Goal: Task Accomplishment & Management: Use online tool/utility

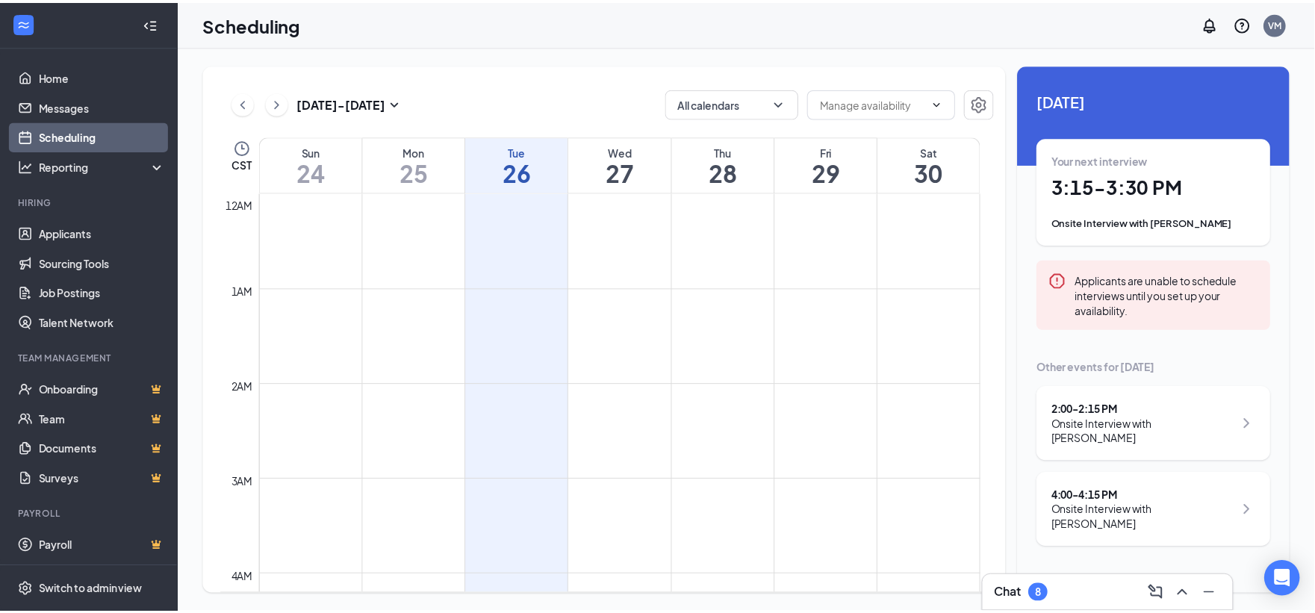
scroll to position [734, 0]
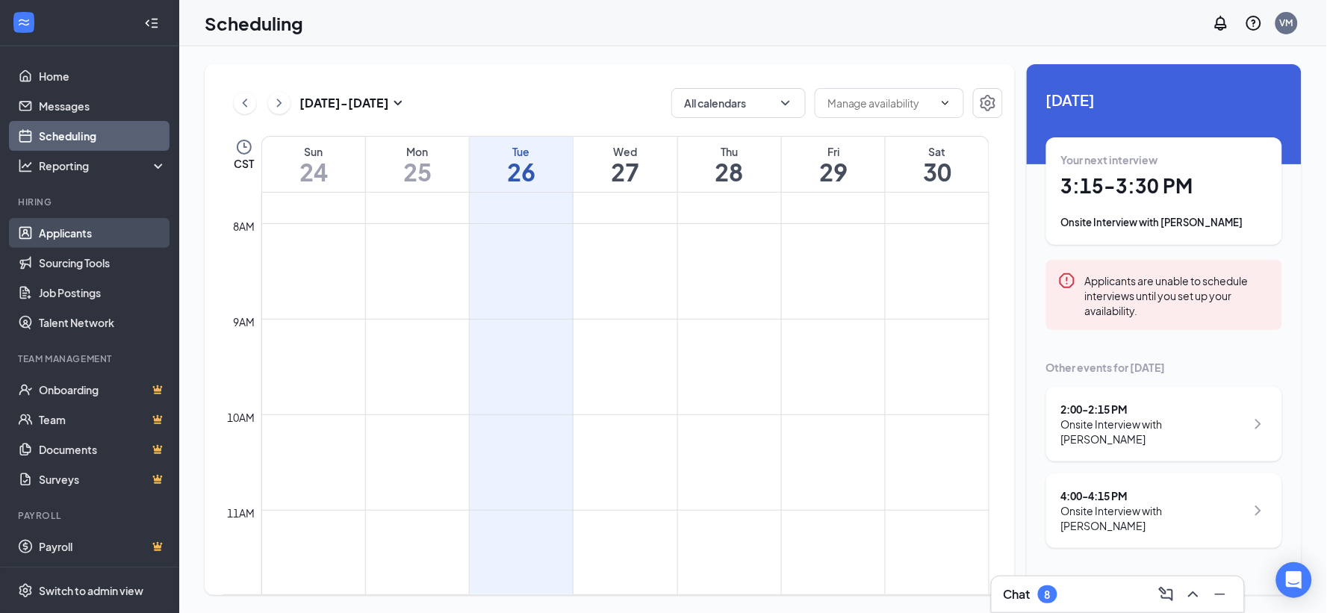
click at [73, 232] on link "Applicants" at bounding box center [103, 233] width 128 height 30
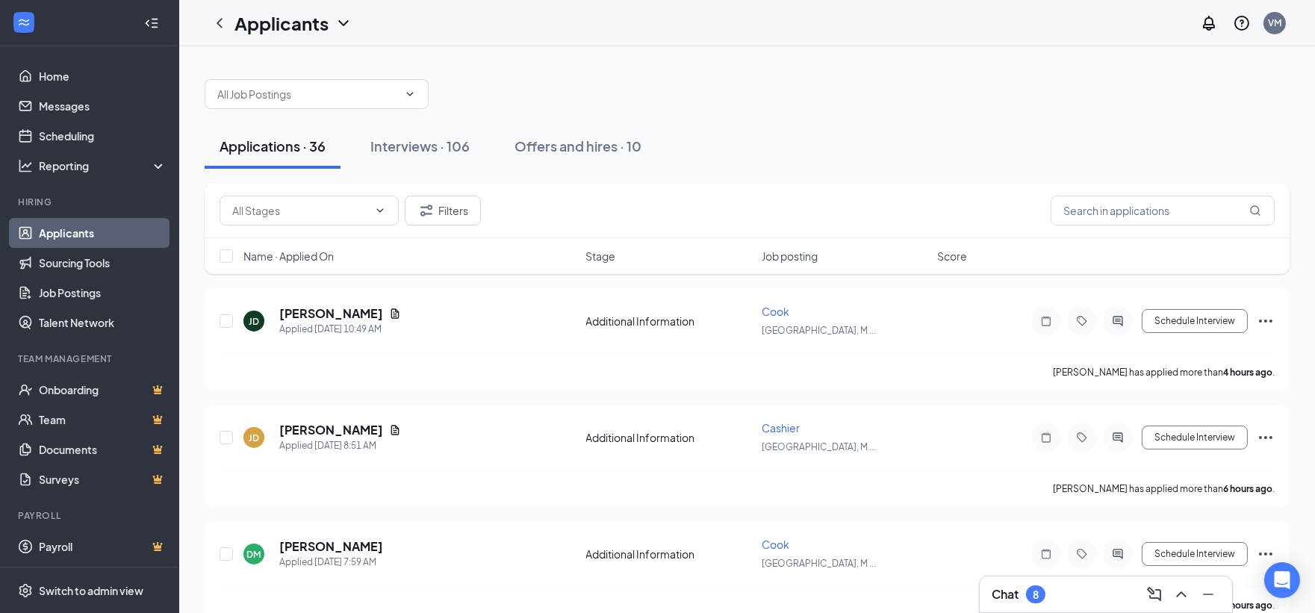
click at [1119, 193] on div "Filters" at bounding box center [747, 211] width 1085 height 55
click at [1103, 210] on input "text" at bounding box center [1163, 211] width 224 height 30
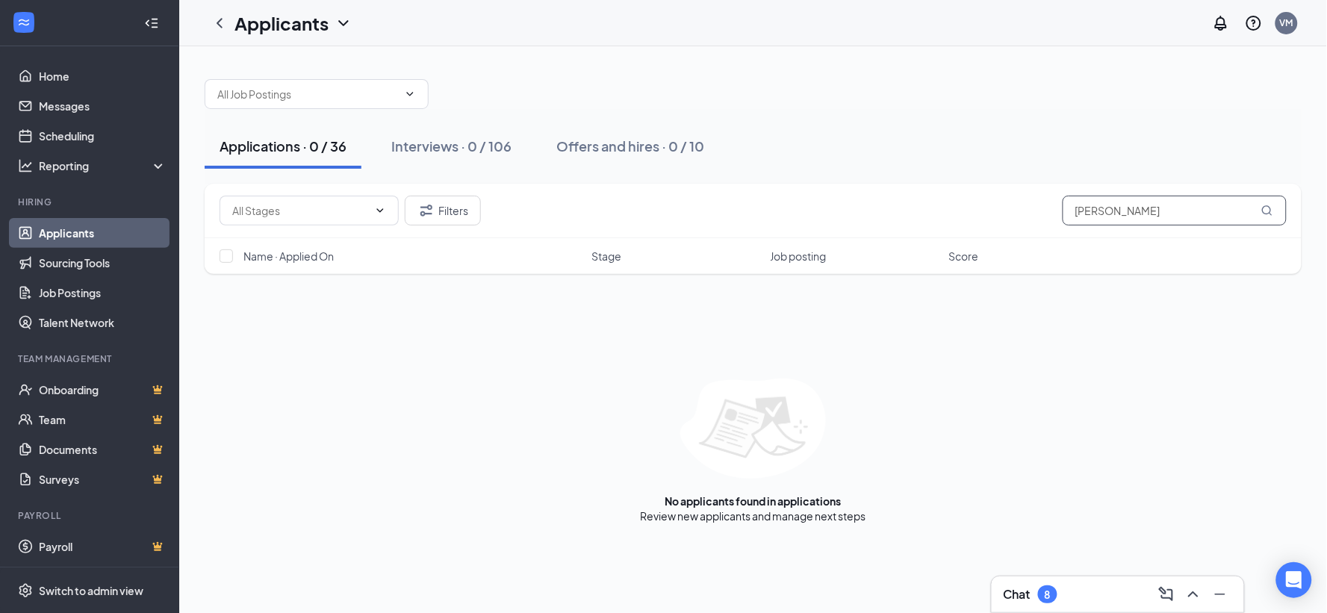
type input "[PERSON_NAME]"
click at [1272, 214] on icon "MagnifyingGlass" at bounding box center [1267, 210] width 10 height 10
